Goal: Navigation & Orientation: Go to known website

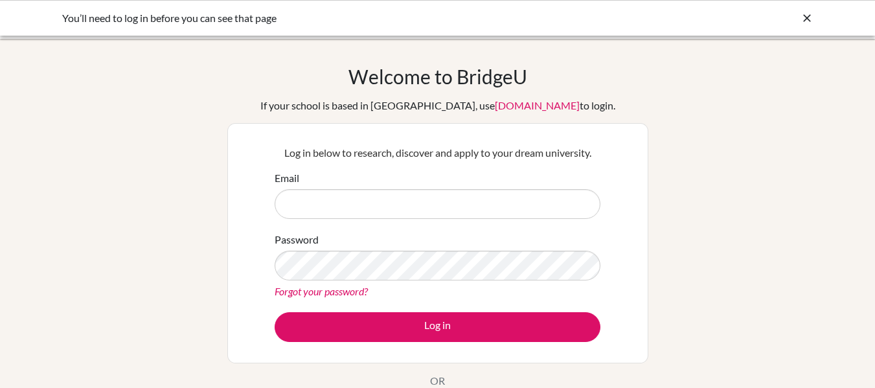
click at [316, 188] on div "Email" at bounding box center [438, 194] width 326 height 49
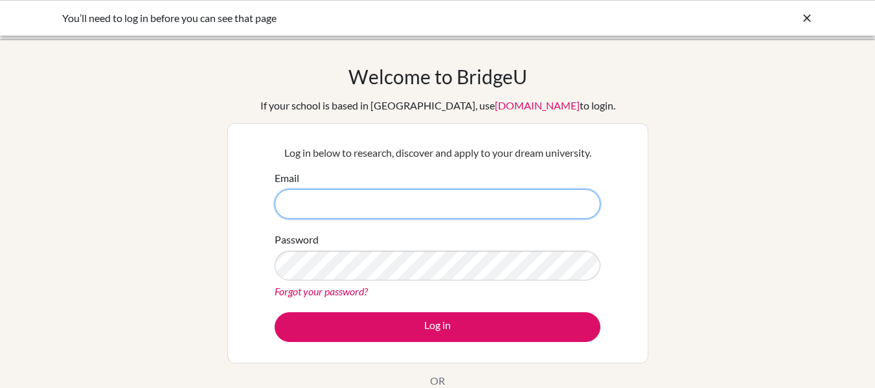
click at [323, 199] on input "Email" at bounding box center [438, 204] width 326 height 30
type input "[EMAIL_ADDRESS][DOMAIN_NAME]"
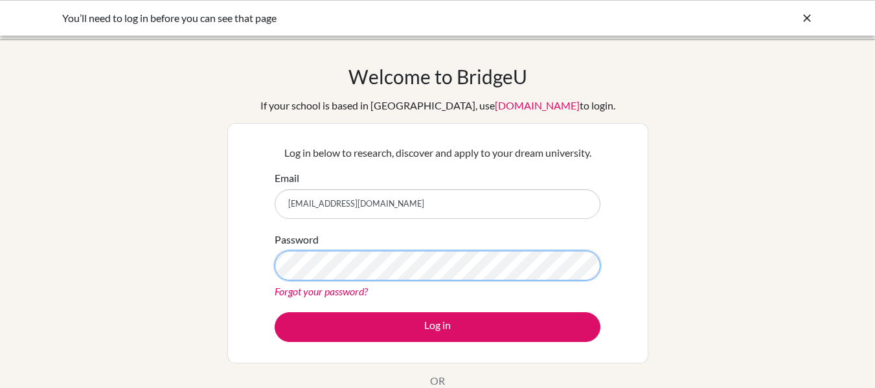
click at [275, 312] on button "Log in" at bounding box center [438, 327] width 326 height 30
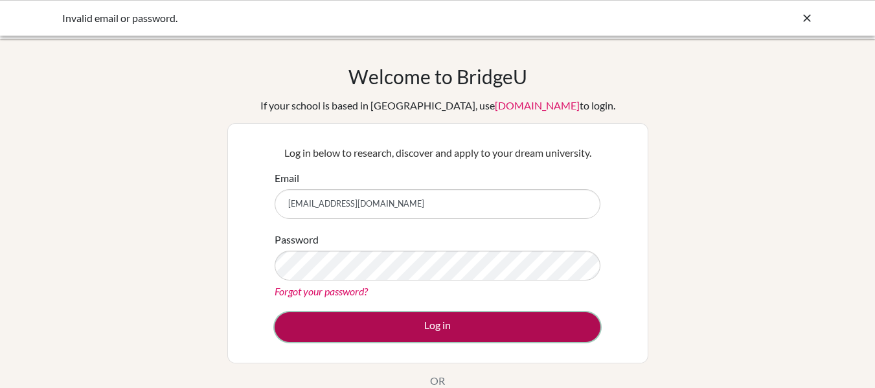
click at [365, 323] on button "Log in" at bounding box center [438, 327] width 326 height 30
click at [371, 319] on button "Log in" at bounding box center [438, 327] width 326 height 30
